Goal: Find specific page/section: Find specific page/section

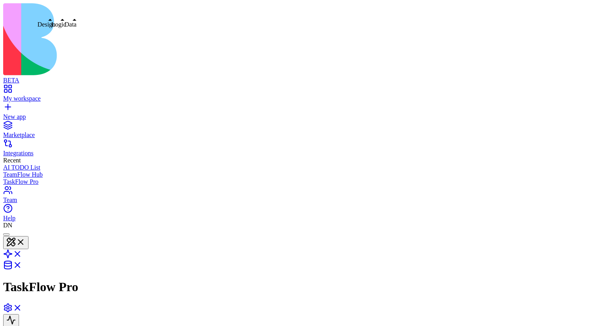
click at [29, 236] on button at bounding box center [15, 242] width 25 height 13
